Goal: Task Accomplishment & Management: Complete application form

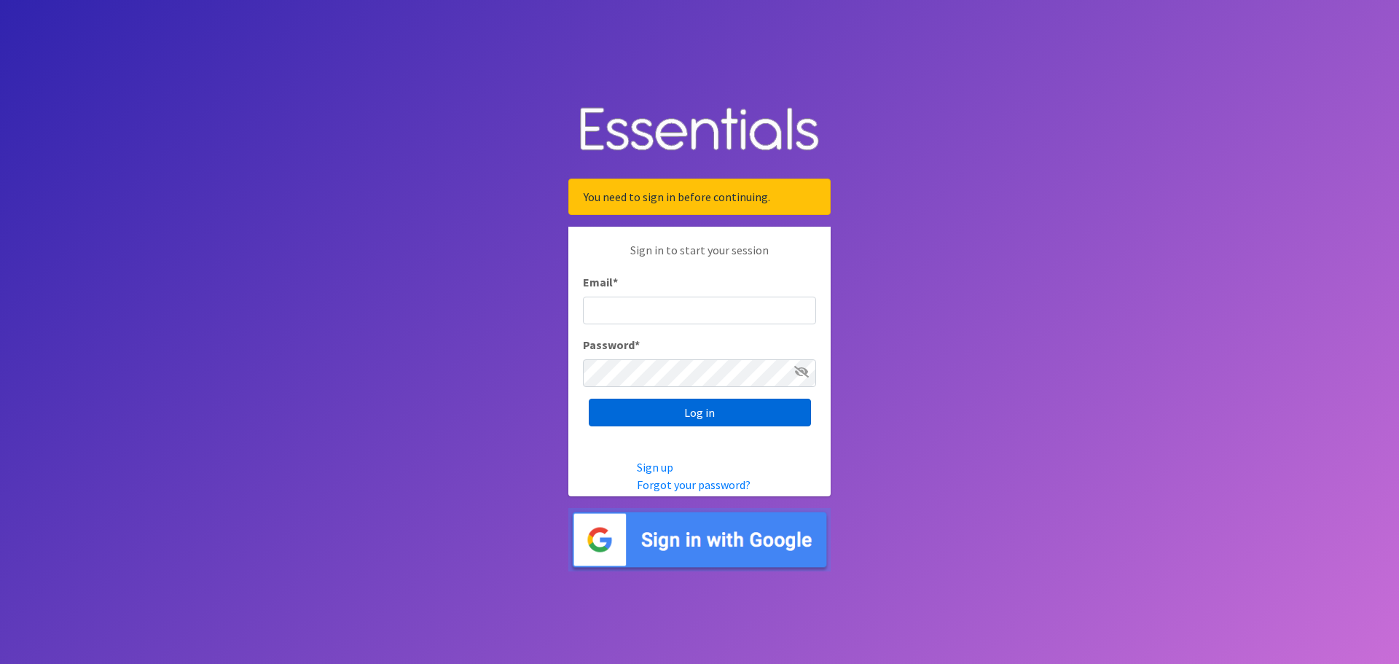
type input "[EMAIL_ADDRESS][DOMAIN_NAME]"
click at [713, 416] on input "Log in" at bounding box center [700, 413] width 222 height 28
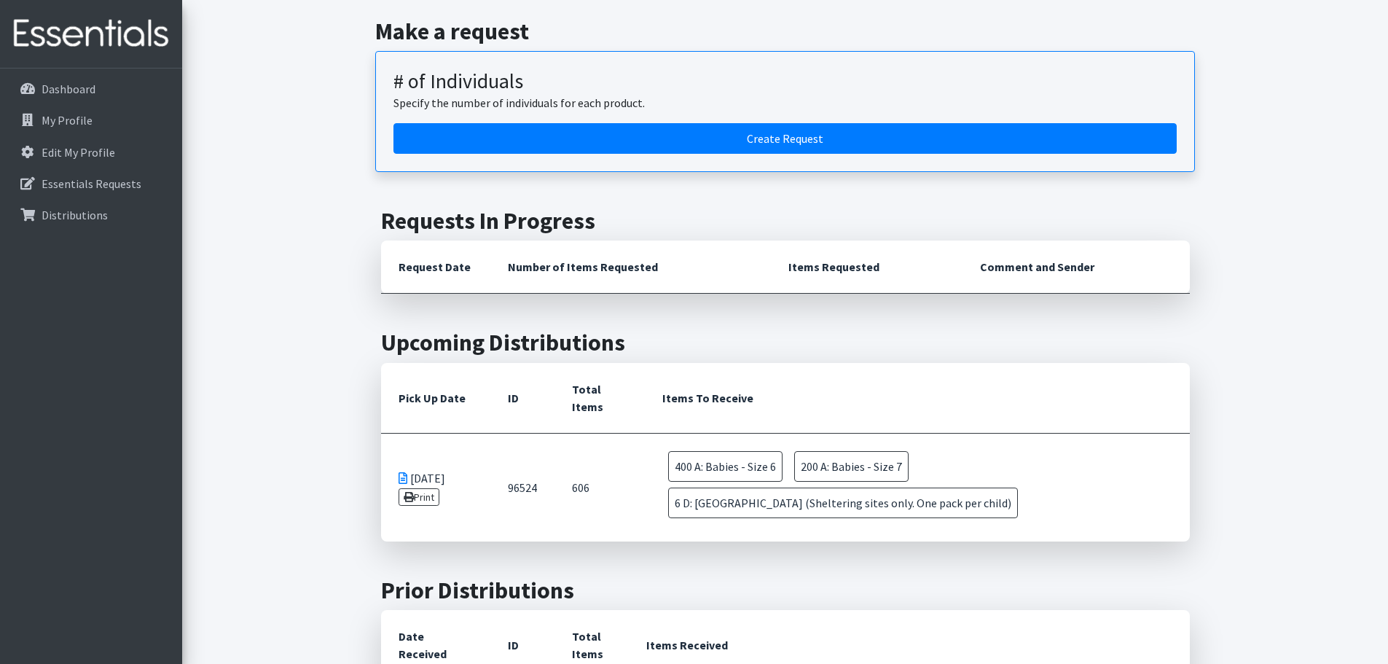
scroll to position [219, 0]
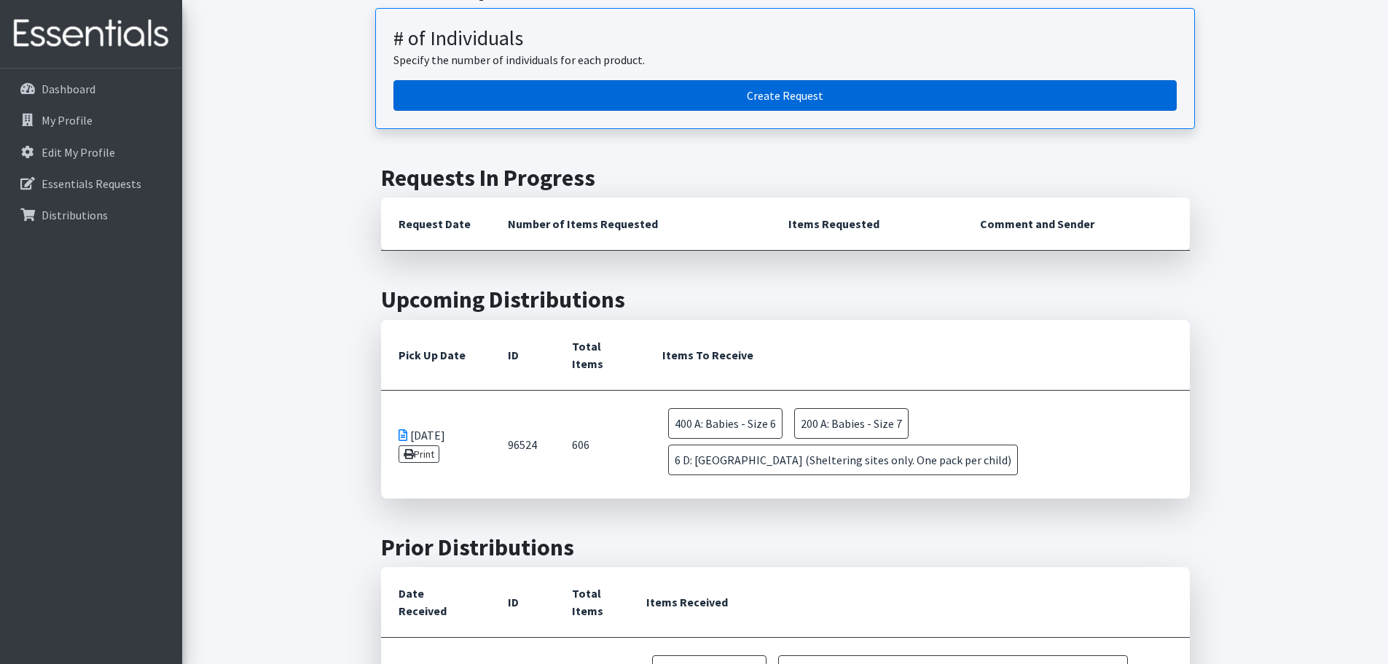
click at [793, 103] on link "Create Request" at bounding box center [785, 95] width 783 height 31
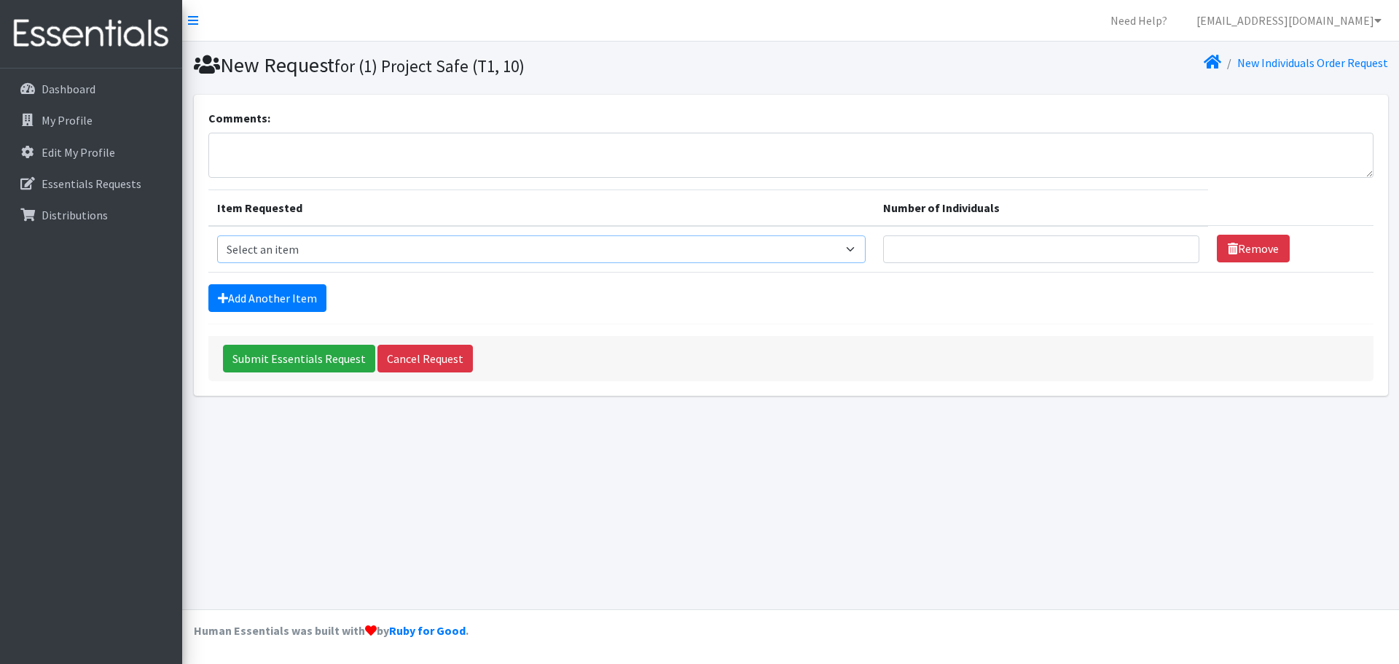
click at [343, 249] on select "Select an item A: Babies - Size 0 (Preemie) A: Babies - Size 01 (newborn) A: Ba…" at bounding box center [541, 249] width 649 height 28
select select "5614"
click at [217, 235] on select "Select an item A: Babies - Size 0 (Preemie) A: Babies - Size 01 (newborn) A: Ba…" at bounding box center [541, 249] width 649 height 28
click at [902, 247] on input "Number of Individuals" at bounding box center [1041, 249] width 316 height 28
type input "1"
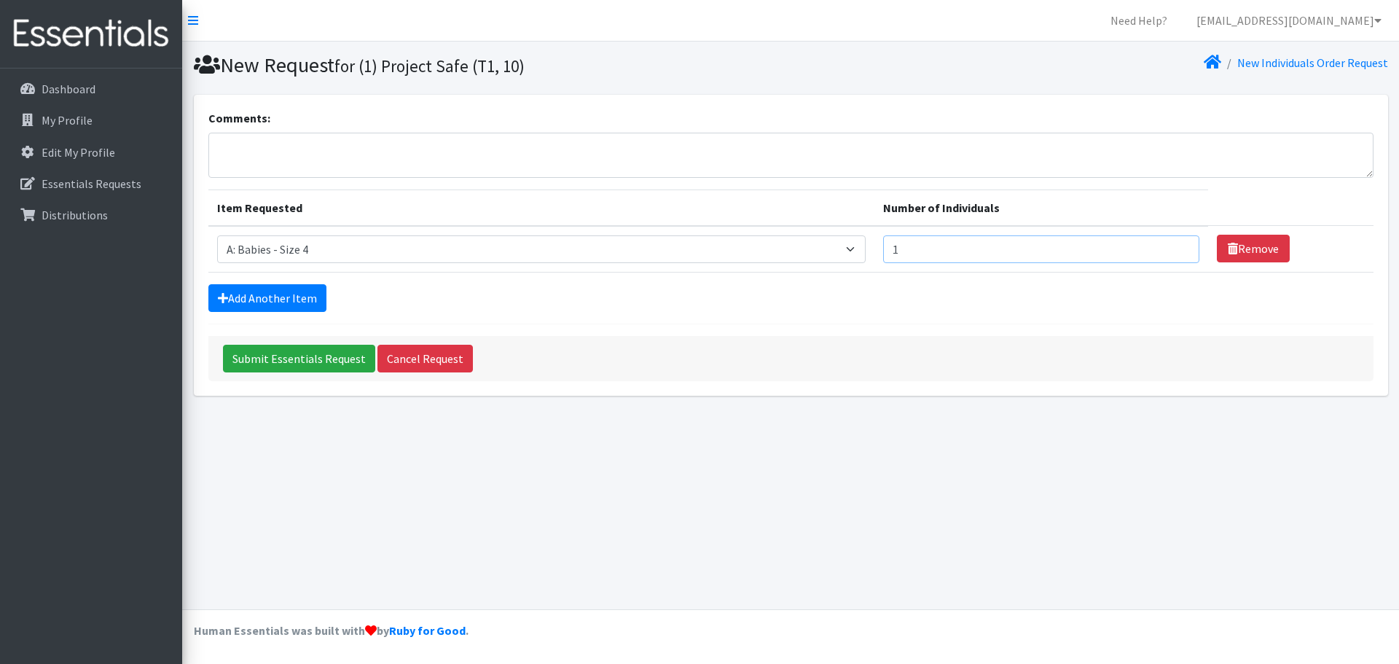
click at [1155, 243] on input "1" at bounding box center [1041, 249] width 316 height 28
drag, startPoint x: 1017, startPoint y: 410, endPoint x: 649, endPoint y: 410, distance: 368.1
click at [1016, 410] on div "New Request for (1) Project Safe (T1, 10) New Individuals Order Request Comment…" at bounding box center [790, 326] width 1217 height 568
click at [239, 296] on link "Add Another Item" at bounding box center [267, 298] width 118 height 28
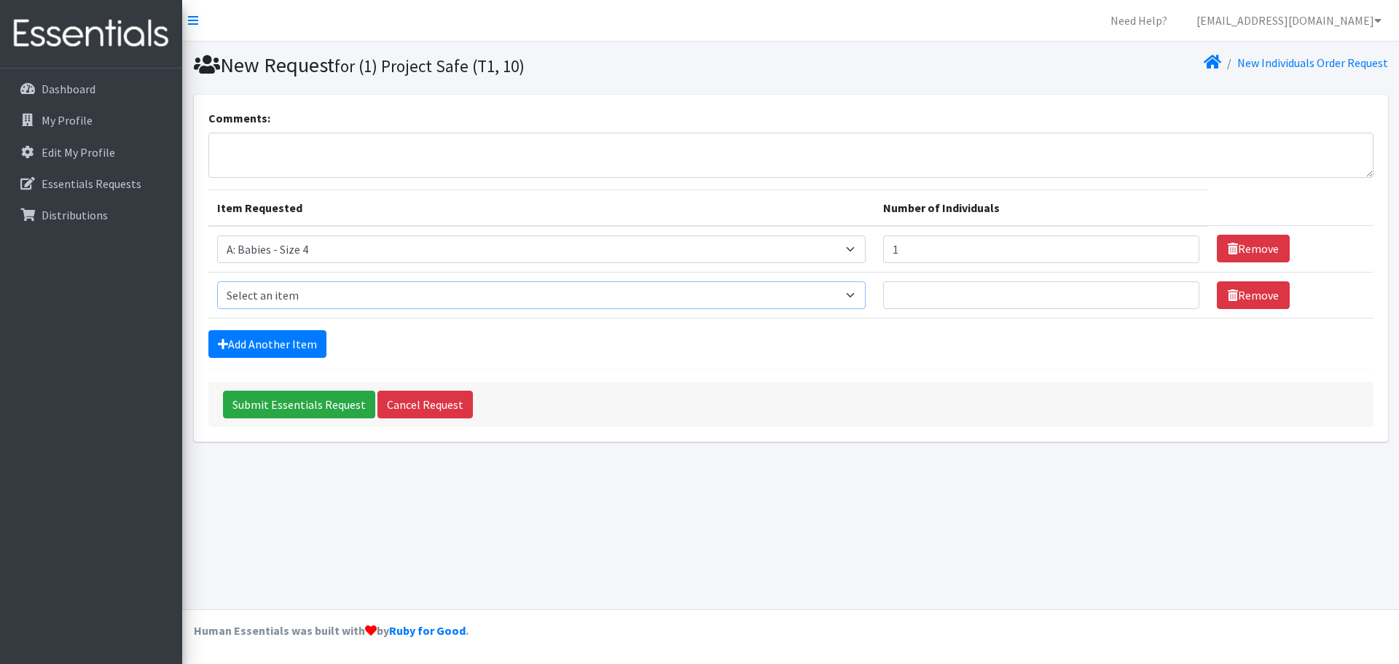
click at [350, 291] on select "Select an item A: Babies - Size 0 (Preemie) A: Babies - Size 01 (newborn) A: Ba…" at bounding box center [541, 295] width 649 height 28
select select "5594"
click at [217, 281] on select "Select an item A: Babies - Size 0 (Preemie) A: Babies - Size 01 (newborn) A: Ba…" at bounding box center [541, 295] width 649 height 28
click at [1054, 303] on input "Number of Individuals" at bounding box center [1041, 295] width 316 height 28
click at [1152, 294] on input "1" at bounding box center [1041, 295] width 316 height 28
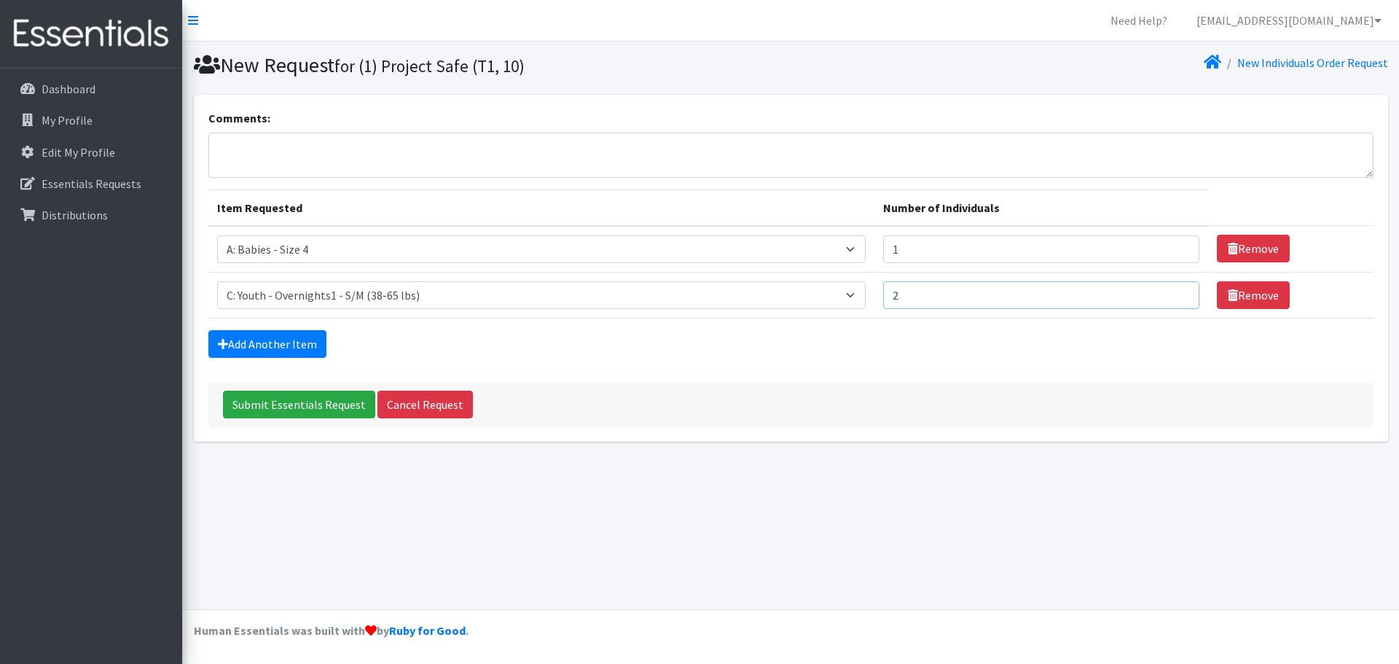
type input "2"
click at [1152, 294] on input "2" at bounding box center [1041, 295] width 316 height 28
click at [285, 352] on link "Add Another Item" at bounding box center [267, 344] width 118 height 28
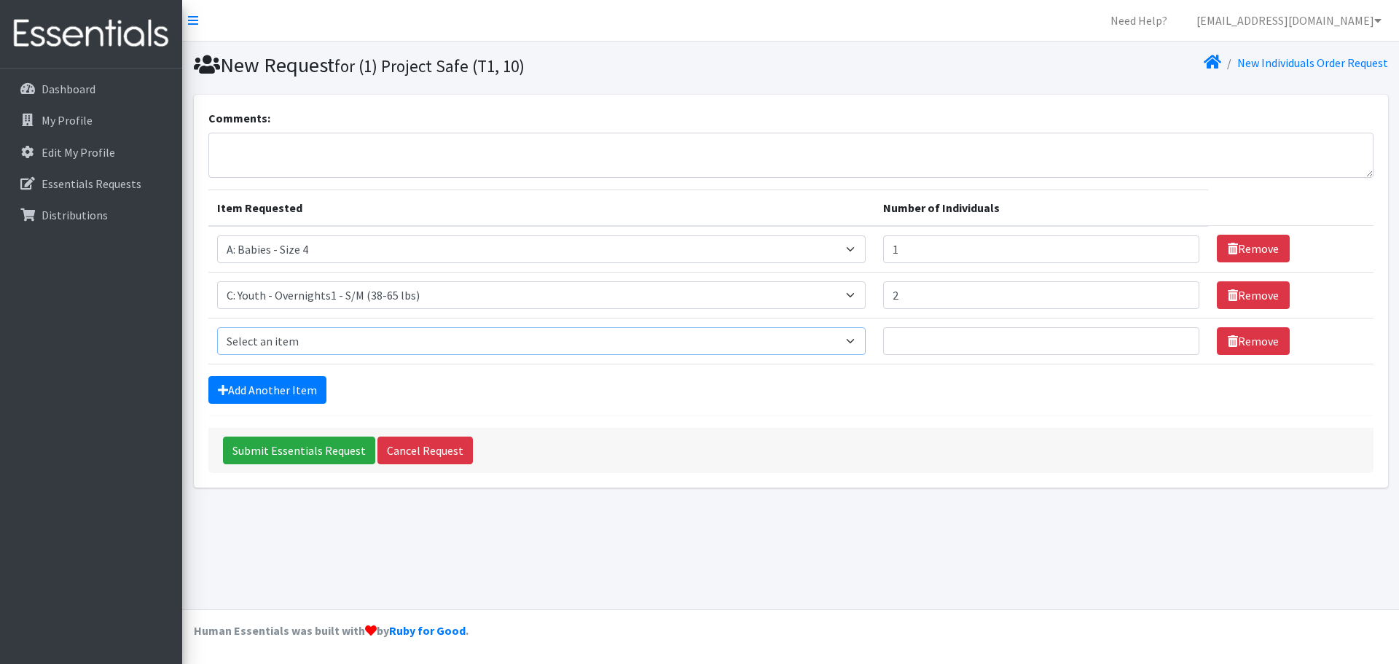
click at [309, 340] on select "Select an item A: Babies - Size 0 (Preemie) A: Babies - Size 01 (newborn) A: Ba…" at bounding box center [541, 341] width 649 height 28
select select "8889"
click at [217, 327] on select "Select an item A: Babies - Size 0 (Preemie) A: Babies - Size 01 (newborn) A: Ba…" at bounding box center [541, 341] width 649 height 28
click at [1154, 338] on input "1" at bounding box center [1041, 341] width 316 height 28
type input "2"
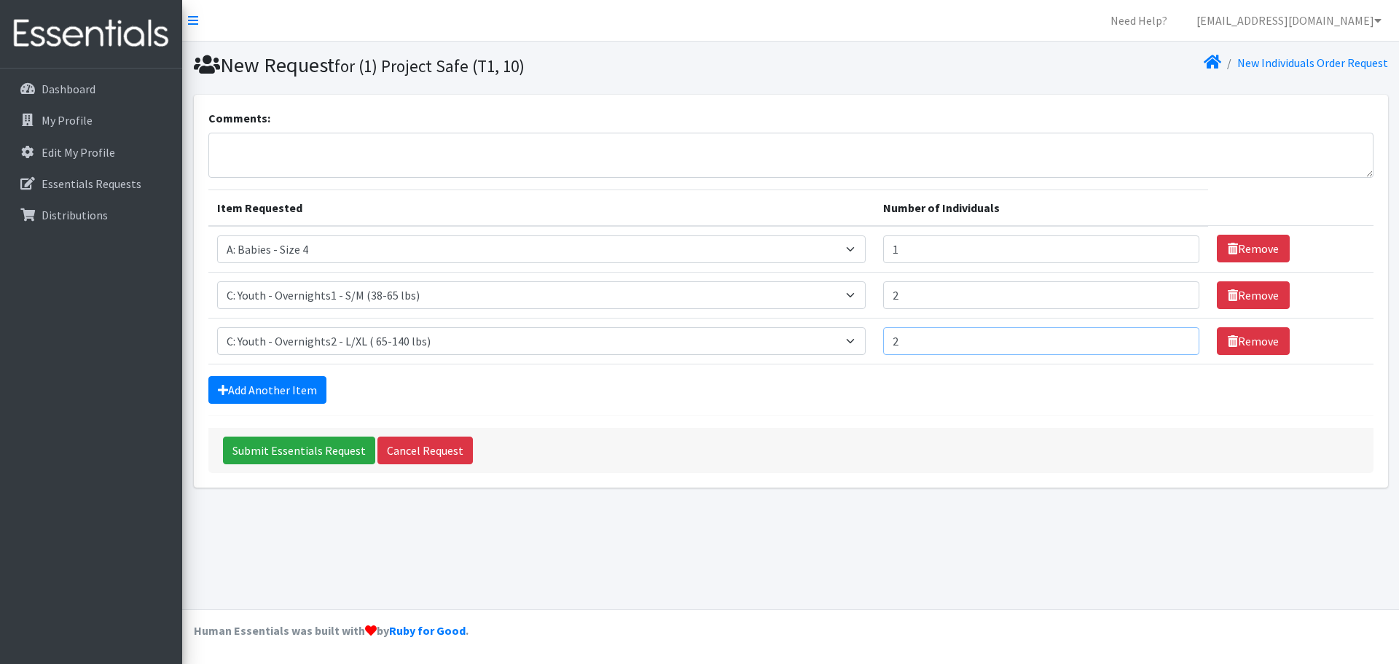
click at [1154, 338] on input "2" at bounding box center [1041, 341] width 316 height 28
click at [270, 390] on link "Add Another Item" at bounding box center [267, 390] width 118 height 28
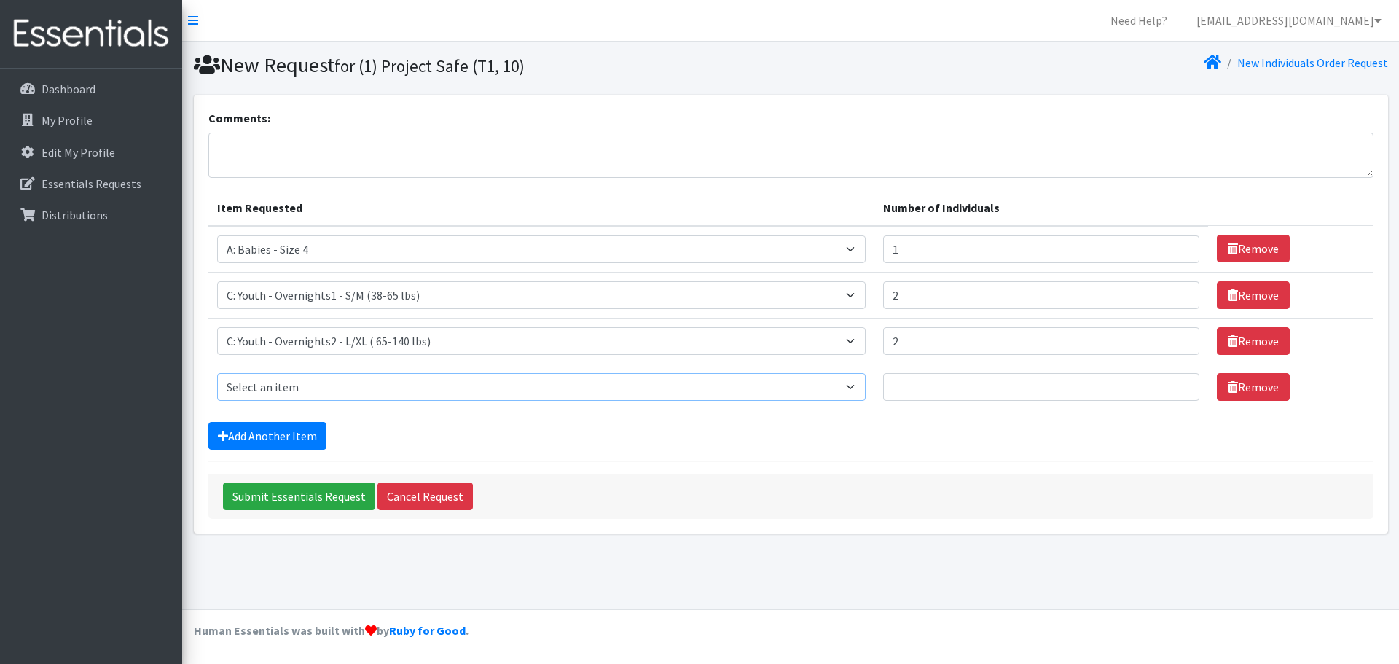
click at [281, 386] on select "Select an item A: Babies - Size 0 (Preemie) A: Babies - Size 01 (newborn) A: Ba…" at bounding box center [541, 387] width 649 height 28
select select "5616"
click at [217, 373] on select "Select an item A: Babies - Size 0 (Preemie) A: Babies - Size 01 (newborn) A: Ba…" at bounding box center [541, 387] width 649 height 28
click at [984, 385] on input "Number of Individuals" at bounding box center [1041, 387] width 316 height 28
click at [1154, 380] on input "1" at bounding box center [1041, 387] width 316 height 28
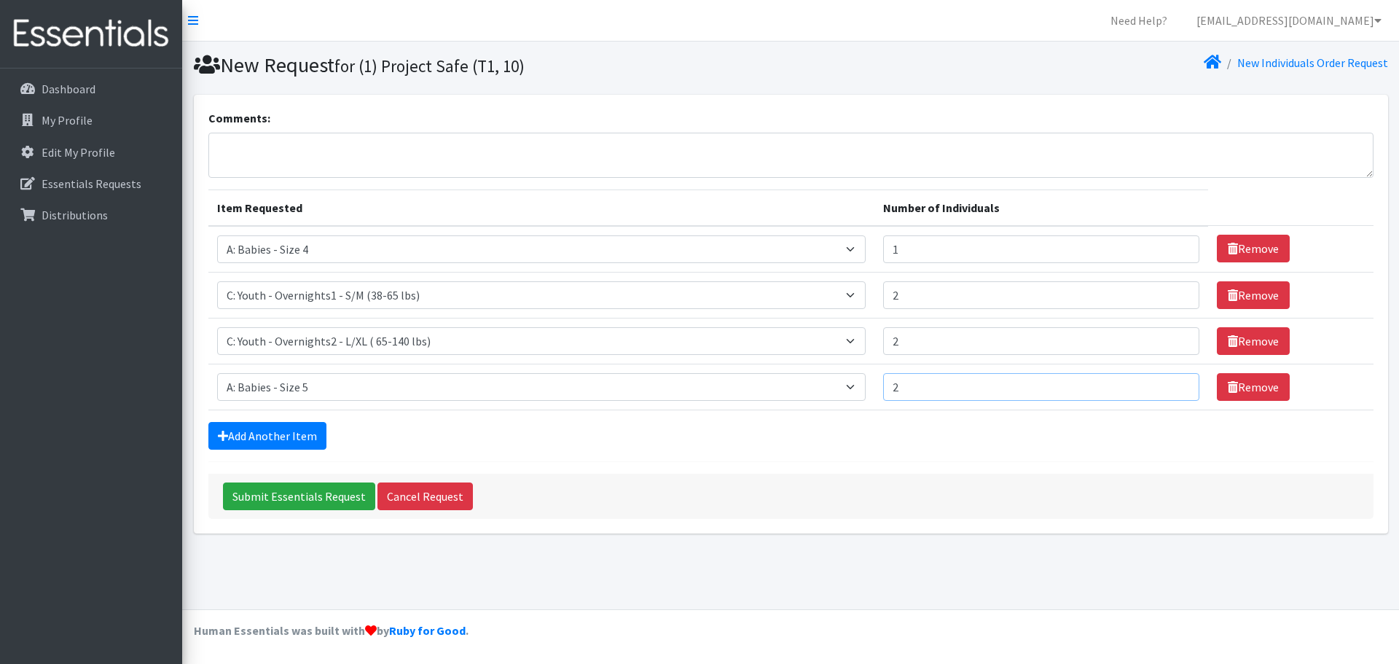
type input "2"
click at [1154, 380] on input "2" at bounding box center [1041, 387] width 316 height 28
click at [298, 432] on link "Add Another Item" at bounding box center [267, 436] width 118 height 28
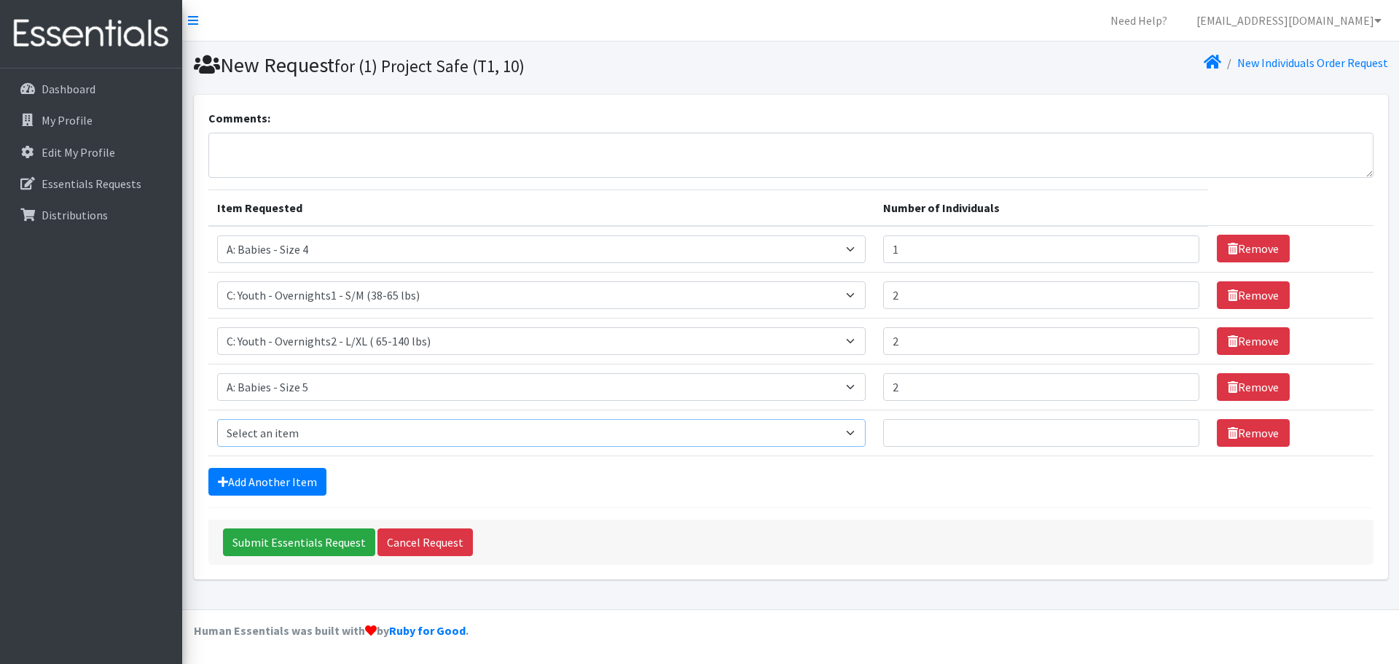
click at [318, 432] on select "Select an item A: Babies - Size 0 (Preemie) A: Babies - Size 01 (newborn) A: Ba…" at bounding box center [541, 433] width 649 height 28
click at [547, 539] on div "Submit Essentials Request Cancel Request" at bounding box center [790, 542] width 1165 height 45
click at [453, 431] on select "Select an item A: Babies - Size 0 (Preemie) A: Babies - Size 01 (newborn) A: Ba…" at bounding box center [541, 433] width 649 height 28
select select "5604"
click at [217, 419] on select "Select an item A: Babies - Size 0 (Preemie) A: Babies - Size 01 (newborn) A: Ba…" at bounding box center [541, 433] width 649 height 28
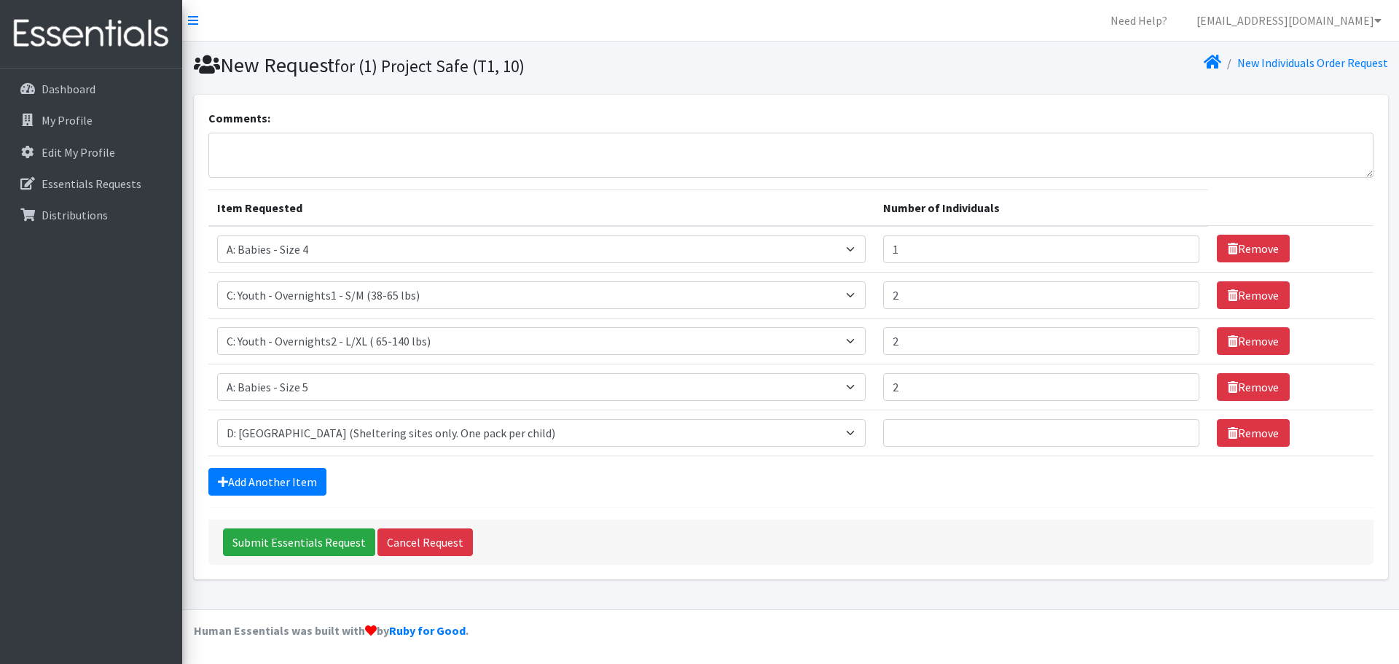
drag, startPoint x: 607, startPoint y: 504, endPoint x: 613, endPoint y: 510, distance: 8.8
click at [609, 504] on form "Comments: Item Requested Number of Individuals Item Requested Select an item A:…" at bounding box center [790, 337] width 1165 height 456
click at [1154, 429] on input "1" at bounding box center [1041, 433] width 316 height 28
click at [1154, 429] on input "2" at bounding box center [1041, 433] width 316 height 28
click at [1154, 429] on input "3" at bounding box center [1041, 433] width 316 height 28
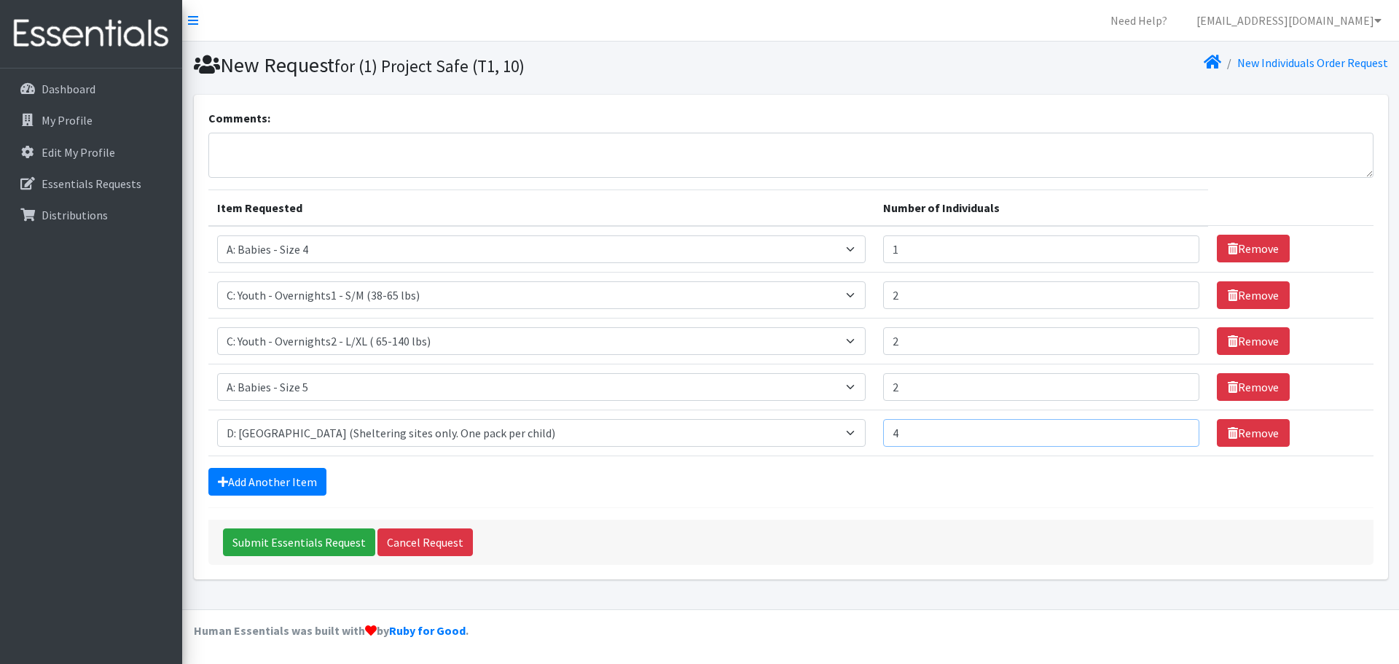
click at [1154, 429] on input "4" at bounding box center [1041, 433] width 316 height 28
click at [1154, 429] on input "5" at bounding box center [1041, 433] width 316 height 28
click at [1154, 429] on input "6" at bounding box center [1041, 433] width 316 height 28
type input "7"
click at [1154, 429] on input "7" at bounding box center [1041, 433] width 316 height 28
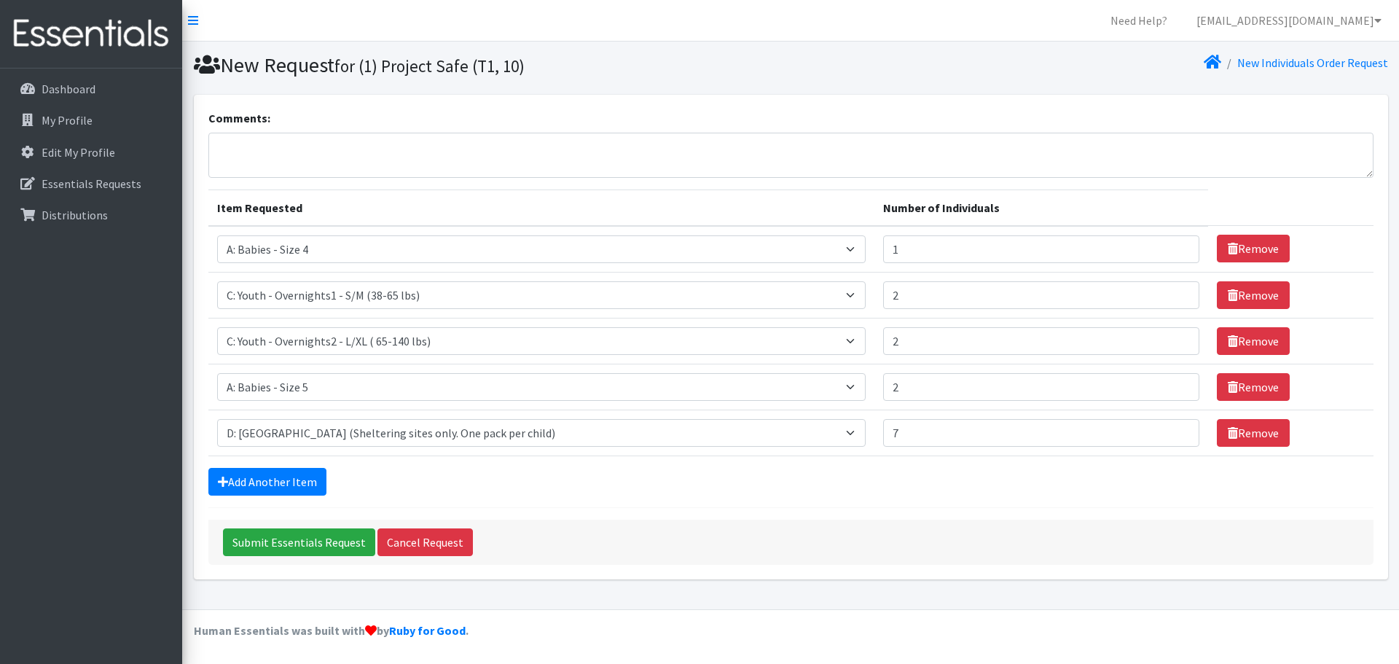
click at [1134, 449] on td "Number of Individuals 7" at bounding box center [1042, 433] width 334 height 46
click at [304, 538] on input "Submit Essentials Request" at bounding box center [299, 542] width 152 height 28
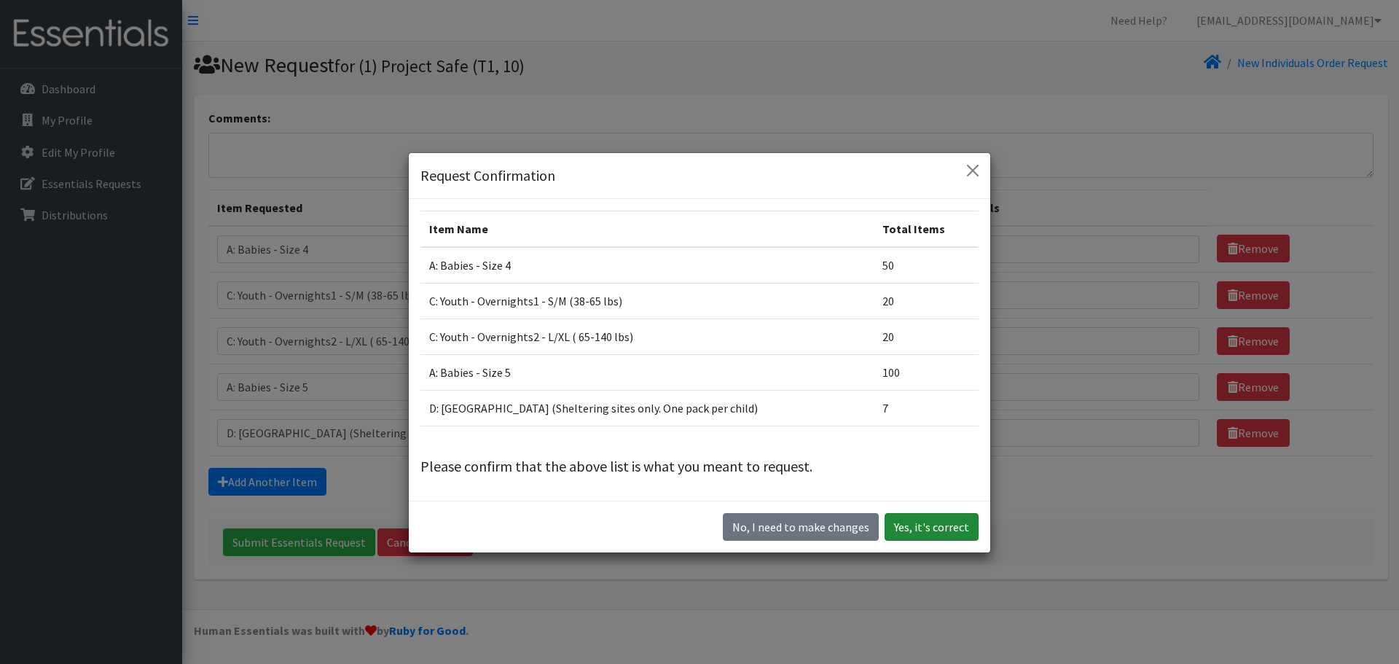
click at [950, 523] on button "Yes, it's correct" at bounding box center [932, 527] width 94 height 28
